Goal: Task Accomplishment & Management: Manage account settings

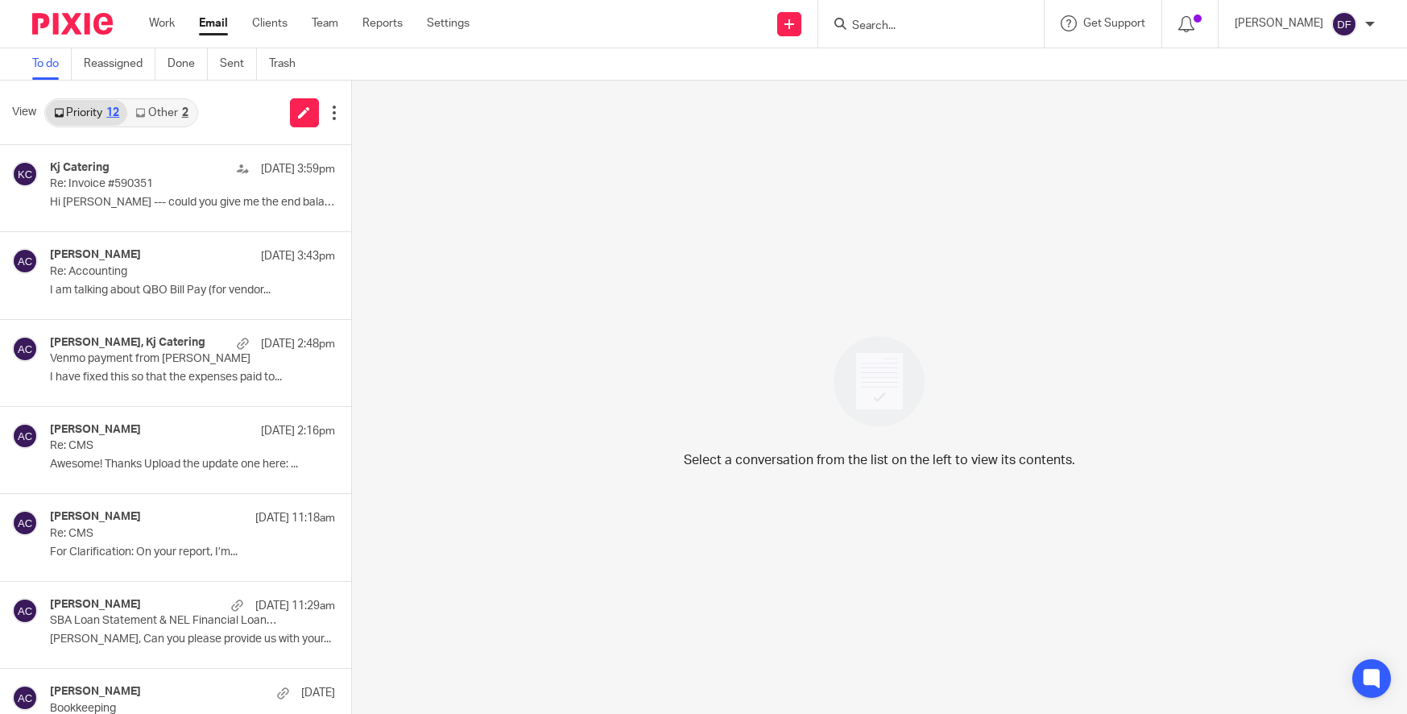
click at [863, 20] on input "Search" at bounding box center [923, 26] width 145 height 14
type input "lake eff"
drag, startPoint x: 912, startPoint y: 23, endPoint x: 819, endPoint y: 29, distance: 92.9
click at [819, 29] on div "Send new email Create task Add client lake eff No results found. Try searching …" at bounding box center [950, 24] width 913 height 48
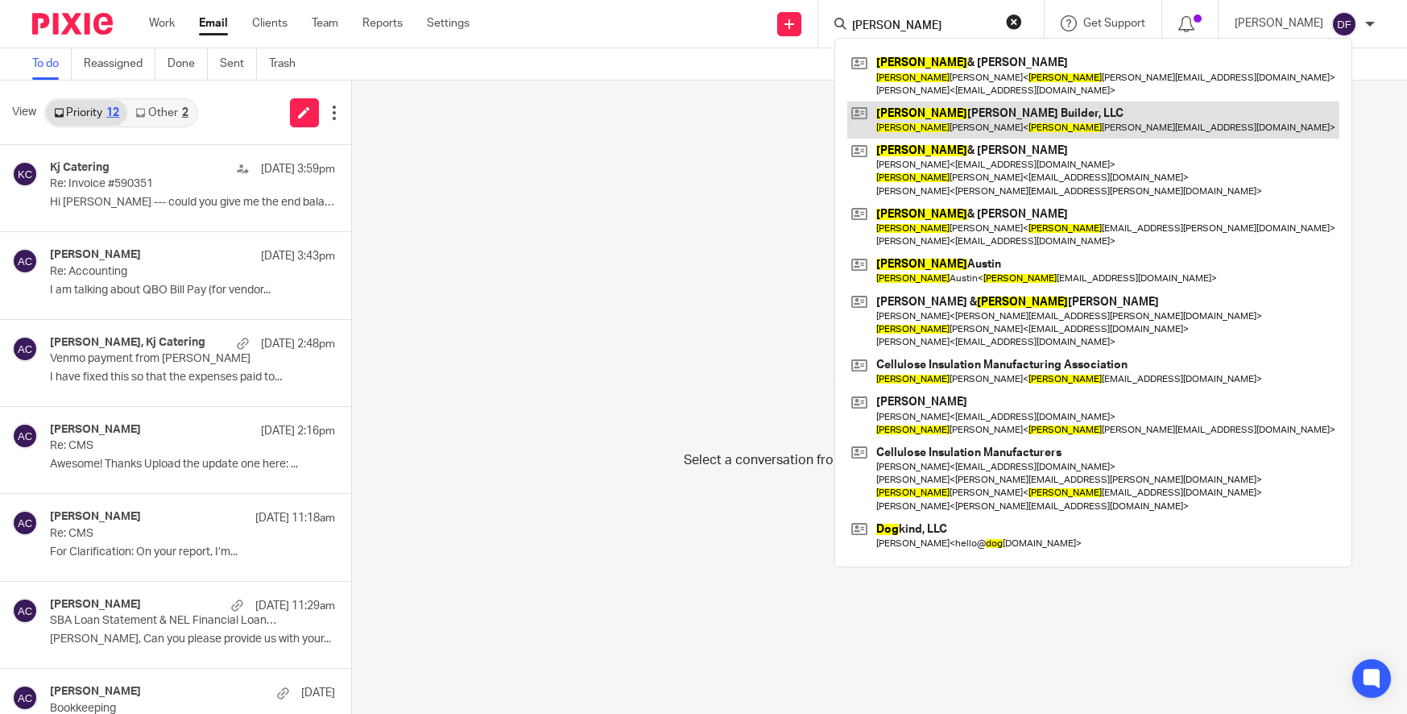
type input "doug"
click at [1063, 105] on link at bounding box center [1093, 119] width 492 height 37
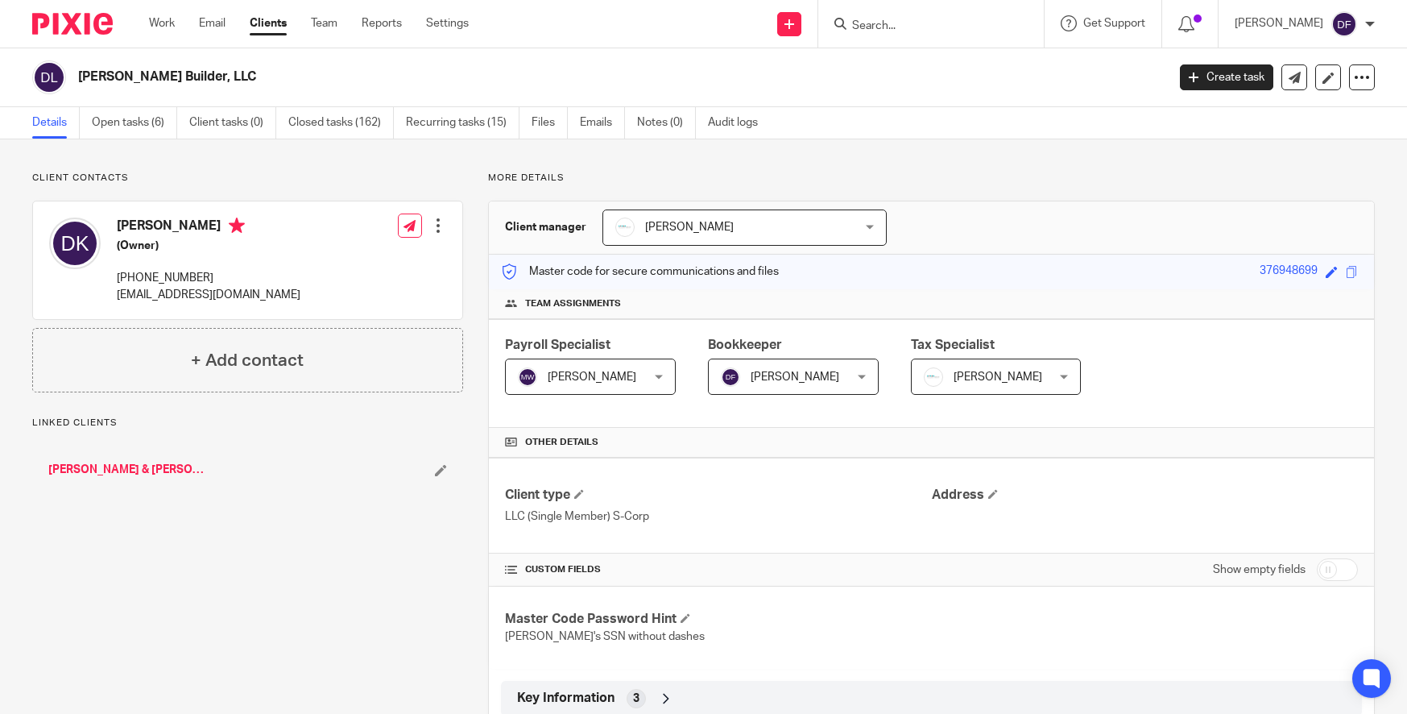
click at [1317, 573] on input "checkbox" at bounding box center [1337, 569] width 41 height 23
checkbox input "true"
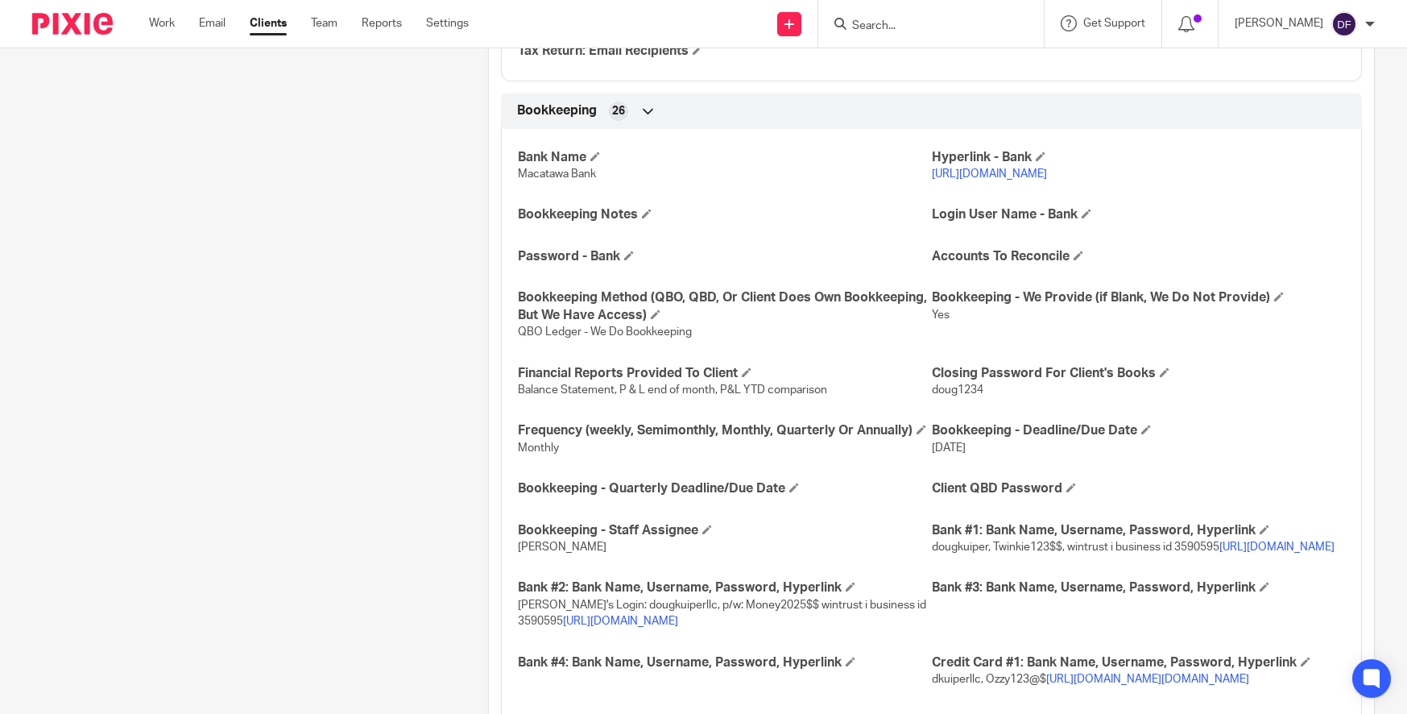
scroll to position [1853, 0]
